Goal: Book appointment/travel/reservation

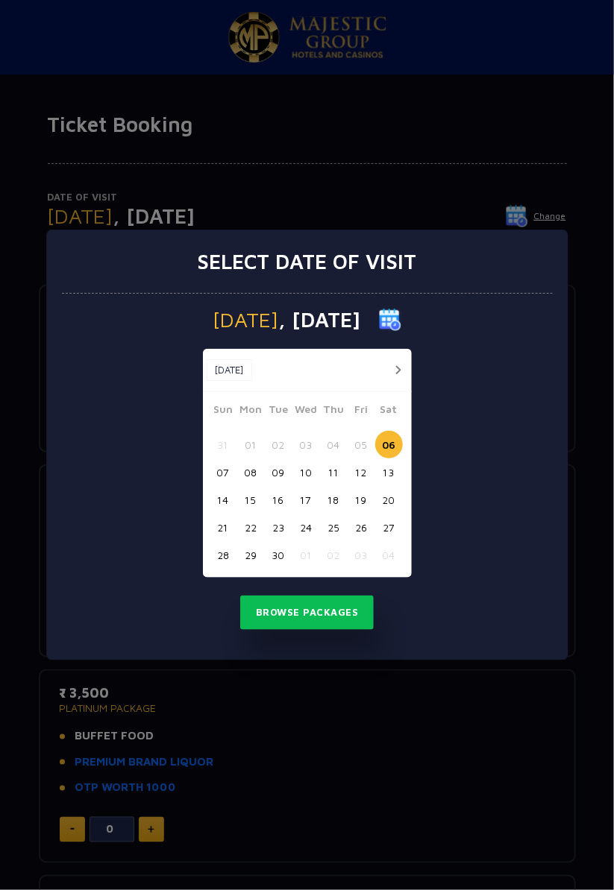
click at [218, 467] on button "07" at bounding box center [223, 472] width 28 height 28
click at [318, 614] on button "Browse Packages" at bounding box center [307, 613] width 134 height 34
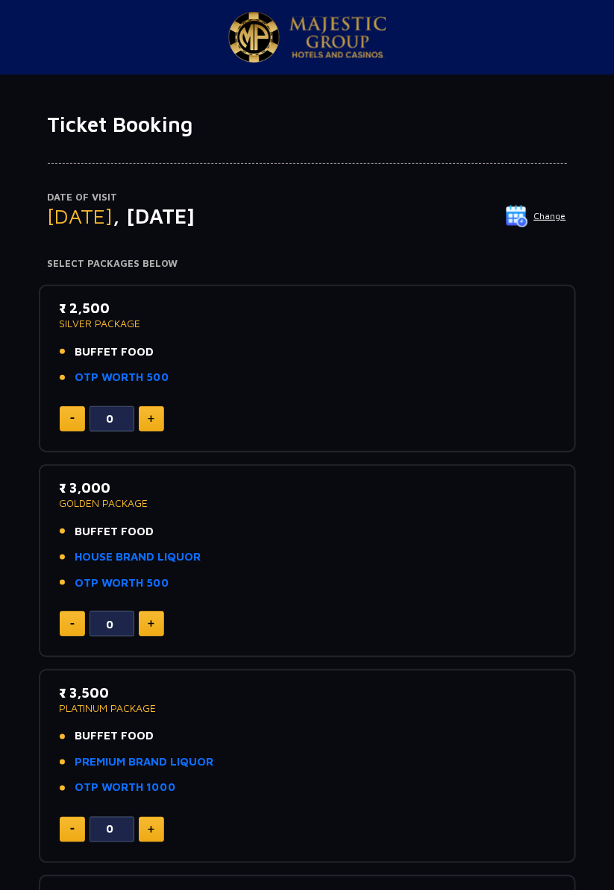
click at [156, 419] on button at bounding box center [151, 418] width 25 height 25
type input "1"
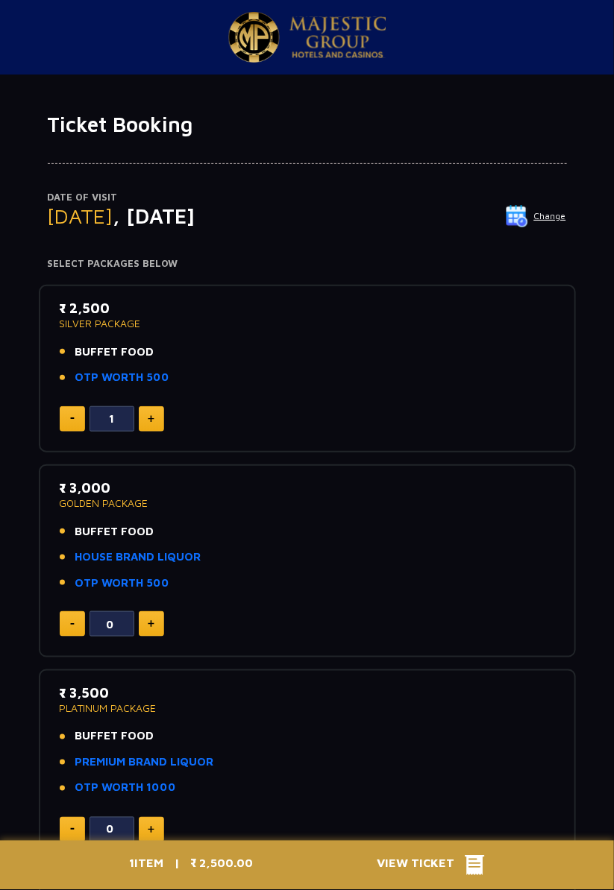
click at [106, 351] on span "BUFFET FOOD" at bounding box center [114, 352] width 79 height 17
click at [125, 354] on span "BUFFET FOOD" at bounding box center [114, 352] width 79 height 17
click at [116, 375] on link "OTP WORTH 500" at bounding box center [122, 377] width 95 height 17
